Goal: Manage account settings

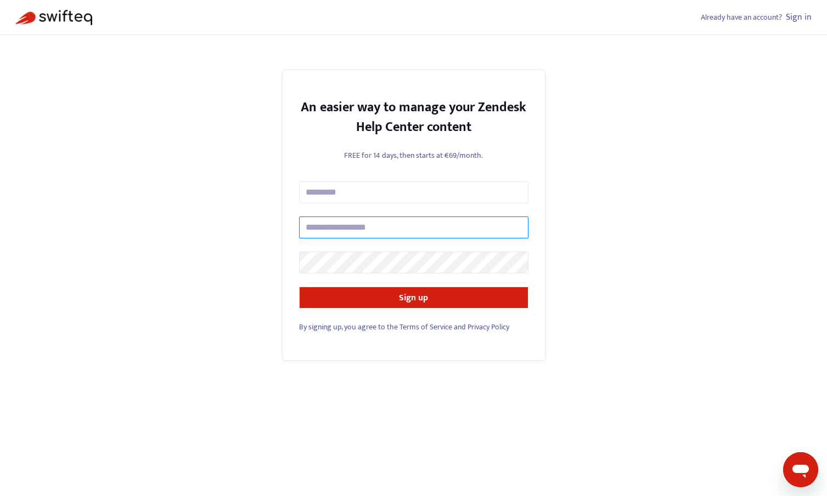
type input "**********"
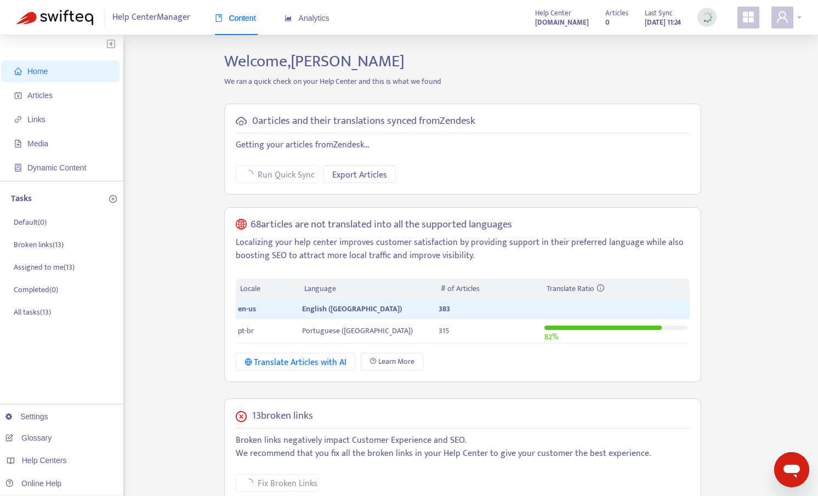
click at [788, 15] on icon "user" at bounding box center [782, 16] width 13 height 13
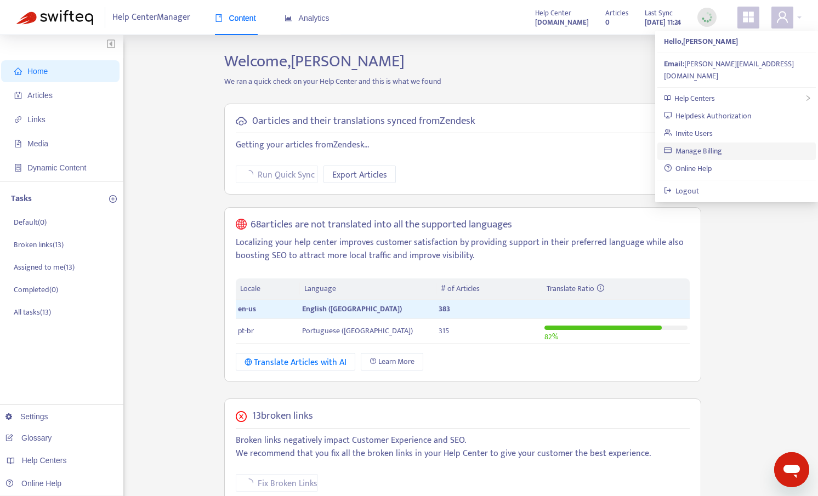
click at [723, 145] on link "Manage Billing" at bounding box center [693, 151] width 59 height 13
